Goal: Find specific page/section

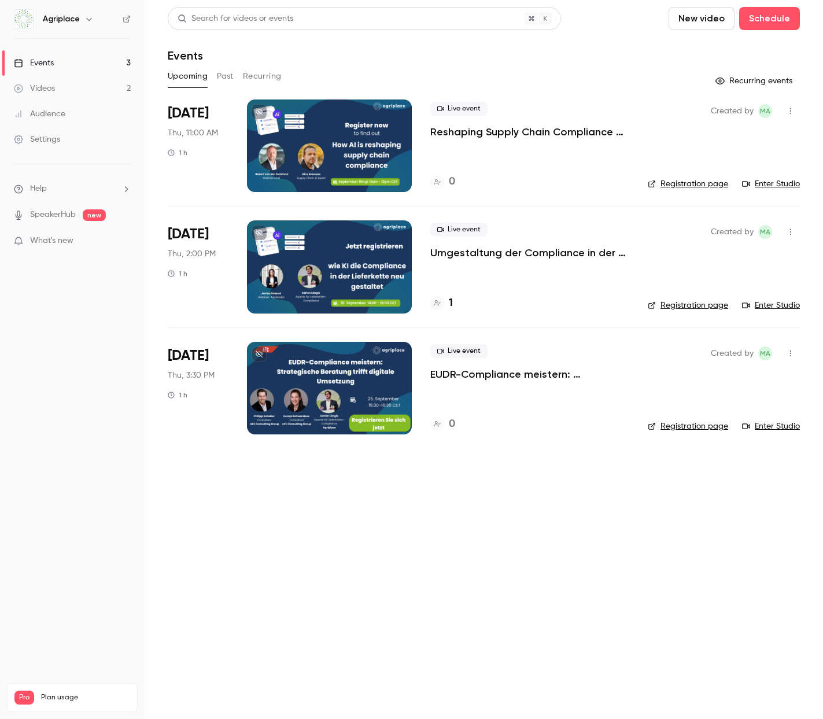
click at [528, 257] on p "Umgestaltung der Compliance in der Lieferkette mit KI" at bounding box center [529, 253] width 199 height 14
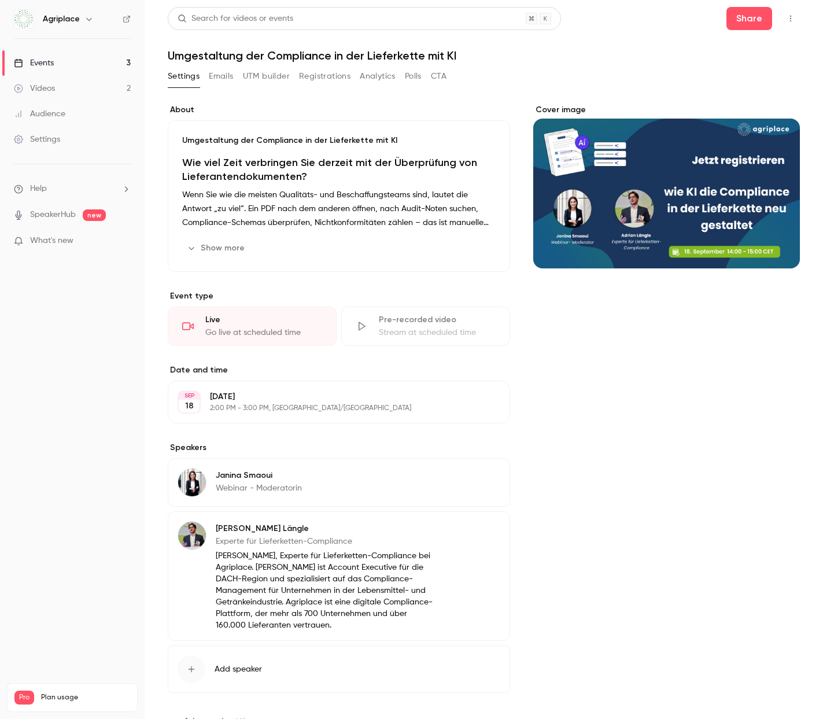
click at [223, 77] on button "Emails" at bounding box center [221, 76] width 24 height 19
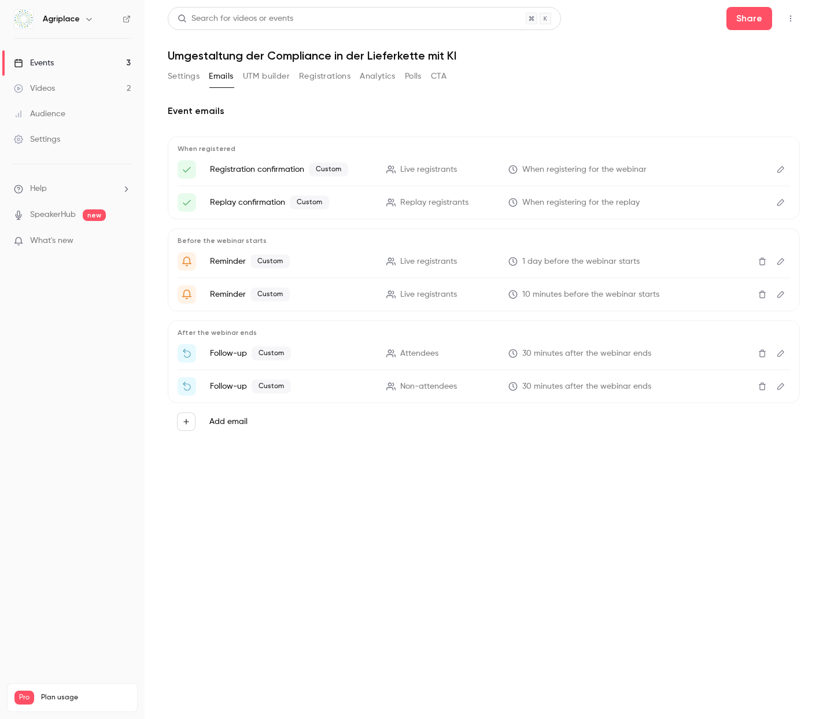
click at [783, 267] on button "Edit" at bounding box center [780, 261] width 19 height 19
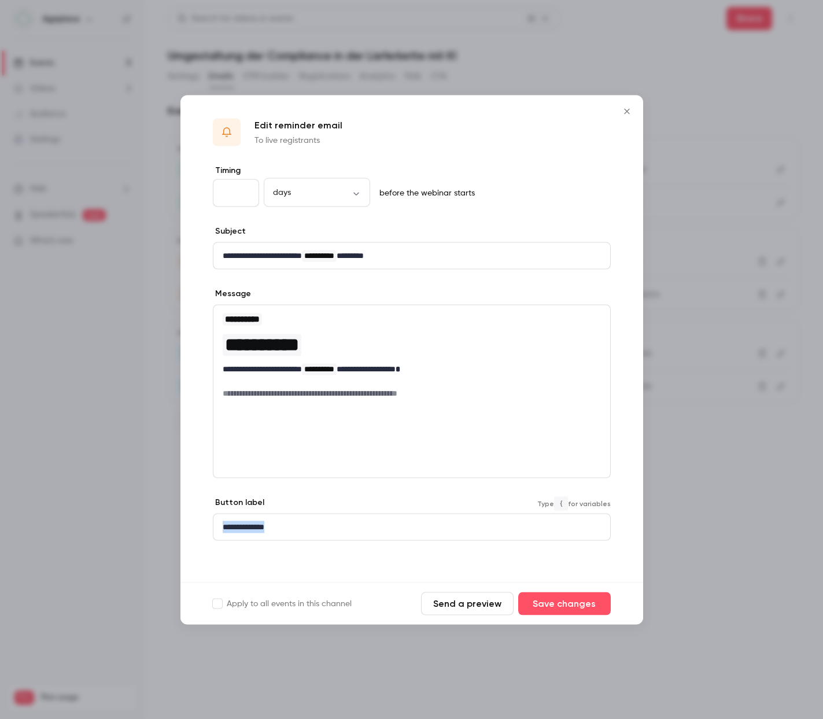
drag, startPoint x: 303, startPoint y: 528, endPoint x: 192, endPoint y: 529, distance: 111.0
click at [192, 529] on div "**********" at bounding box center [411, 372] width 463 height 417
copy p "**********"
click at [622, 111] on icon "Close" at bounding box center [627, 110] width 14 height 9
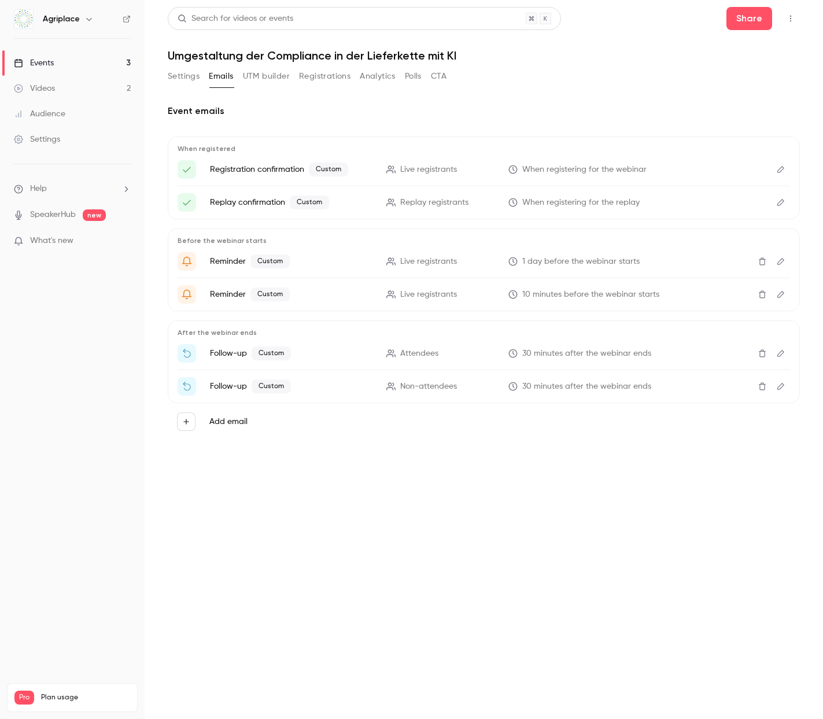
click at [167, 73] on main "Search for videos or events Share Umgestaltung der Compliance in der Lieferkett…" at bounding box center [484, 359] width 678 height 719
click at [193, 79] on button "Settings" at bounding box center [184, 76] width 32 height 19
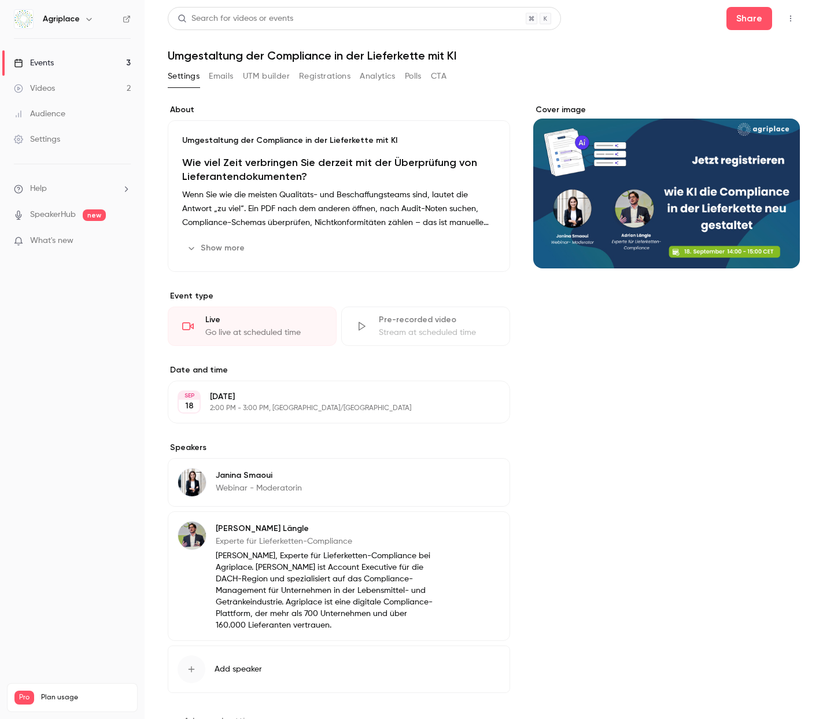
scroll to position [46, 0]
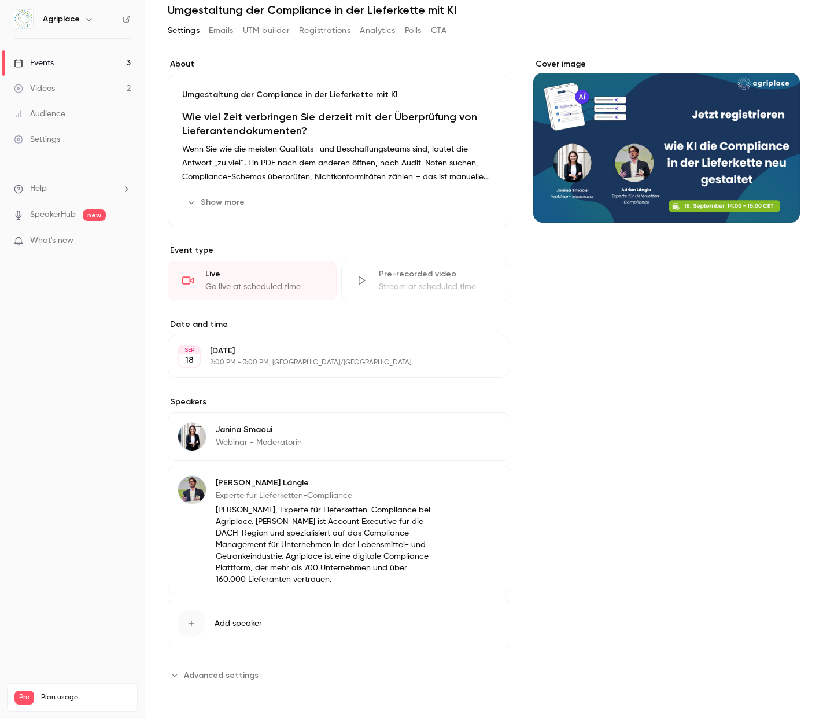
click at [217, 682] on button "Advanced settings" at bounding box center [217, 674] width 98 height 19
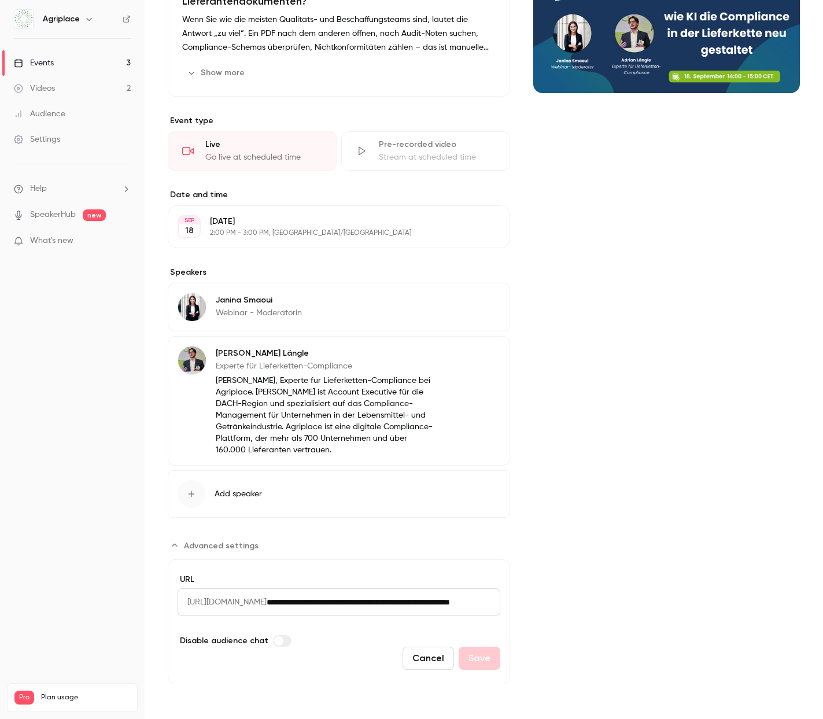
click at [352, 605] on input "**********" at bounding box center [384, 602] width 234 height 28
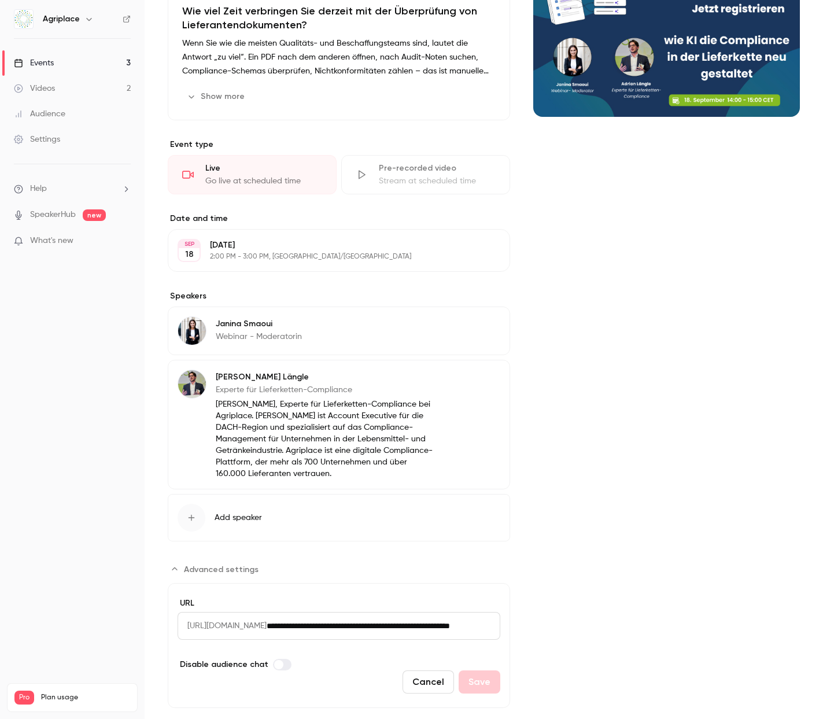
scroll to position [0, 0]
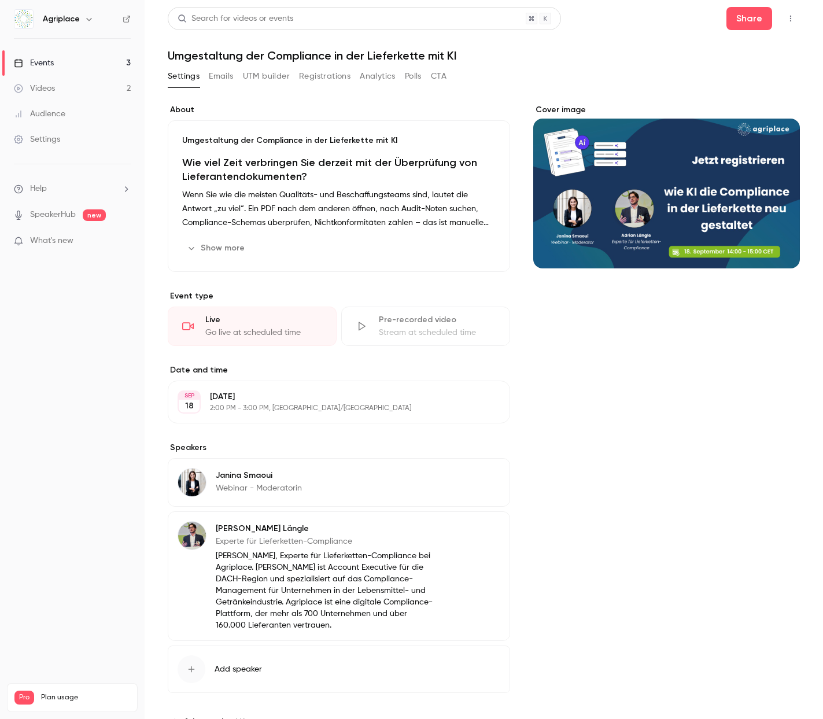
click at [193, 79] on button "Settings" at bounding box center [184, 76] width 32 height 19
click at [96, 60] on link "Events 3" at bounding box center [72, 62] width 145 height 25
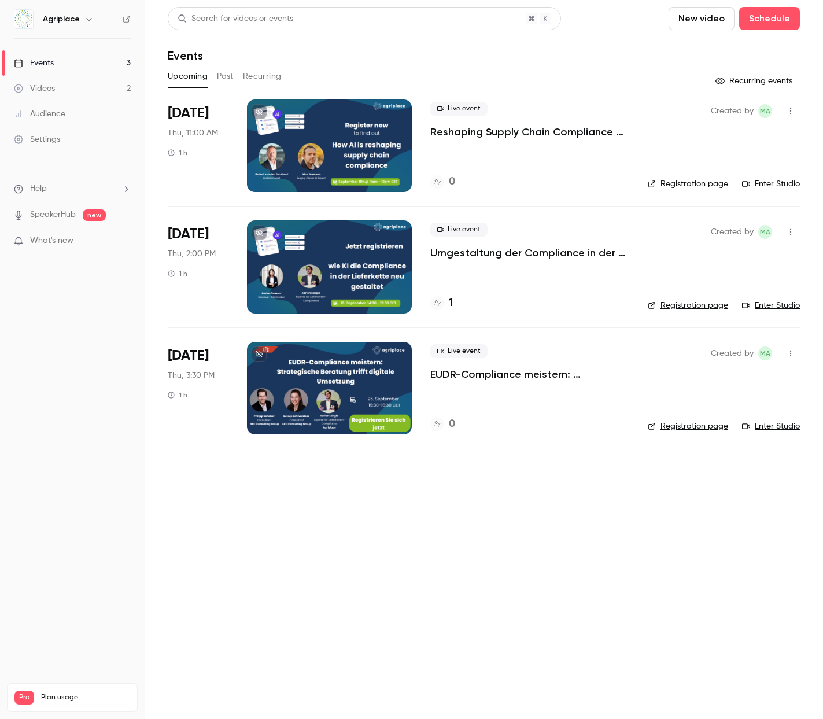
click at [686, 309] on link "Registration page" at bounding box center [688, 305] width 80 height 12
